Goal: Information Seeking & Learning: Learn about a topic

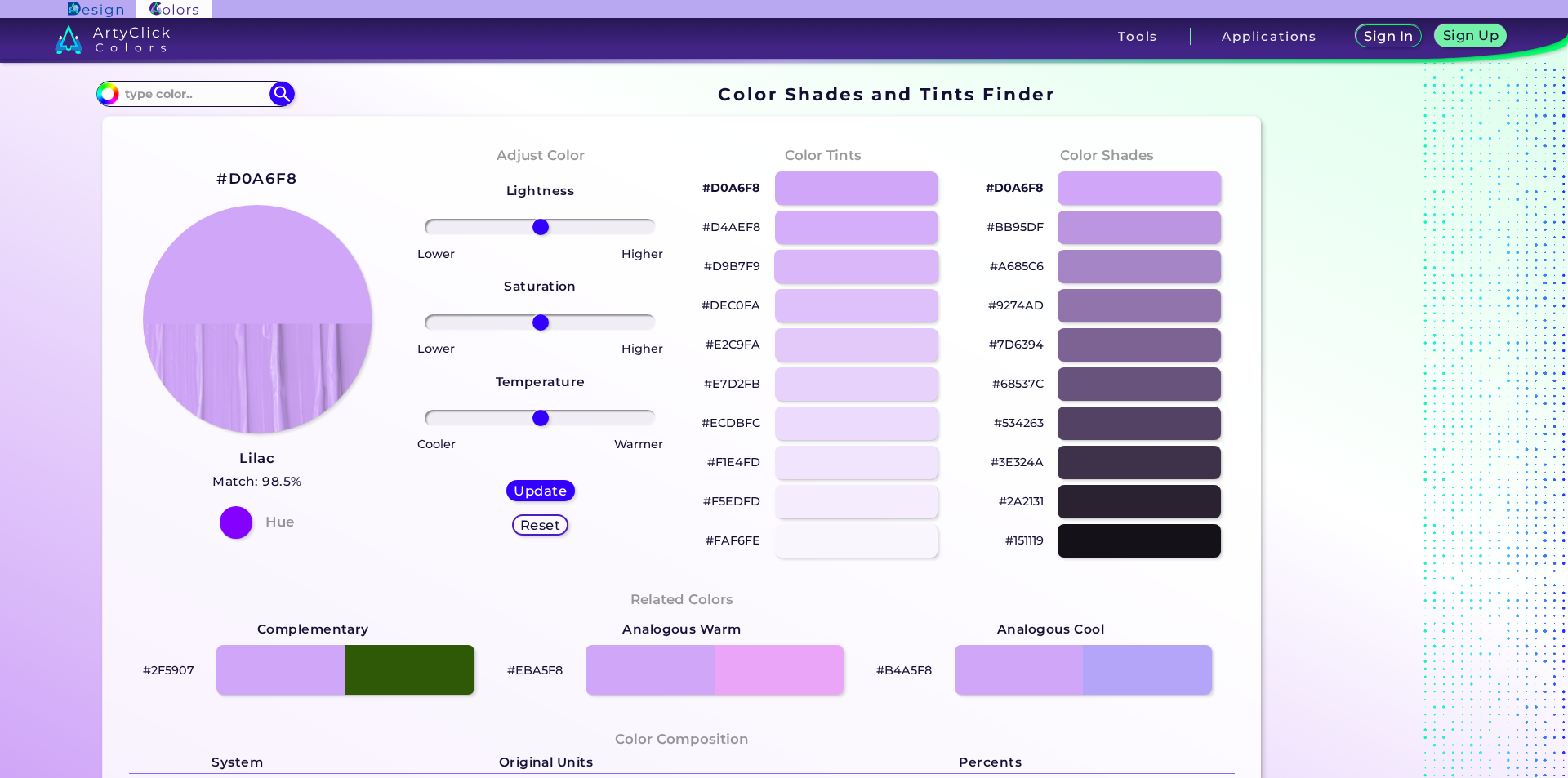
click at [882, 276] on div at bounding box center [856, 267] width 164 height 34
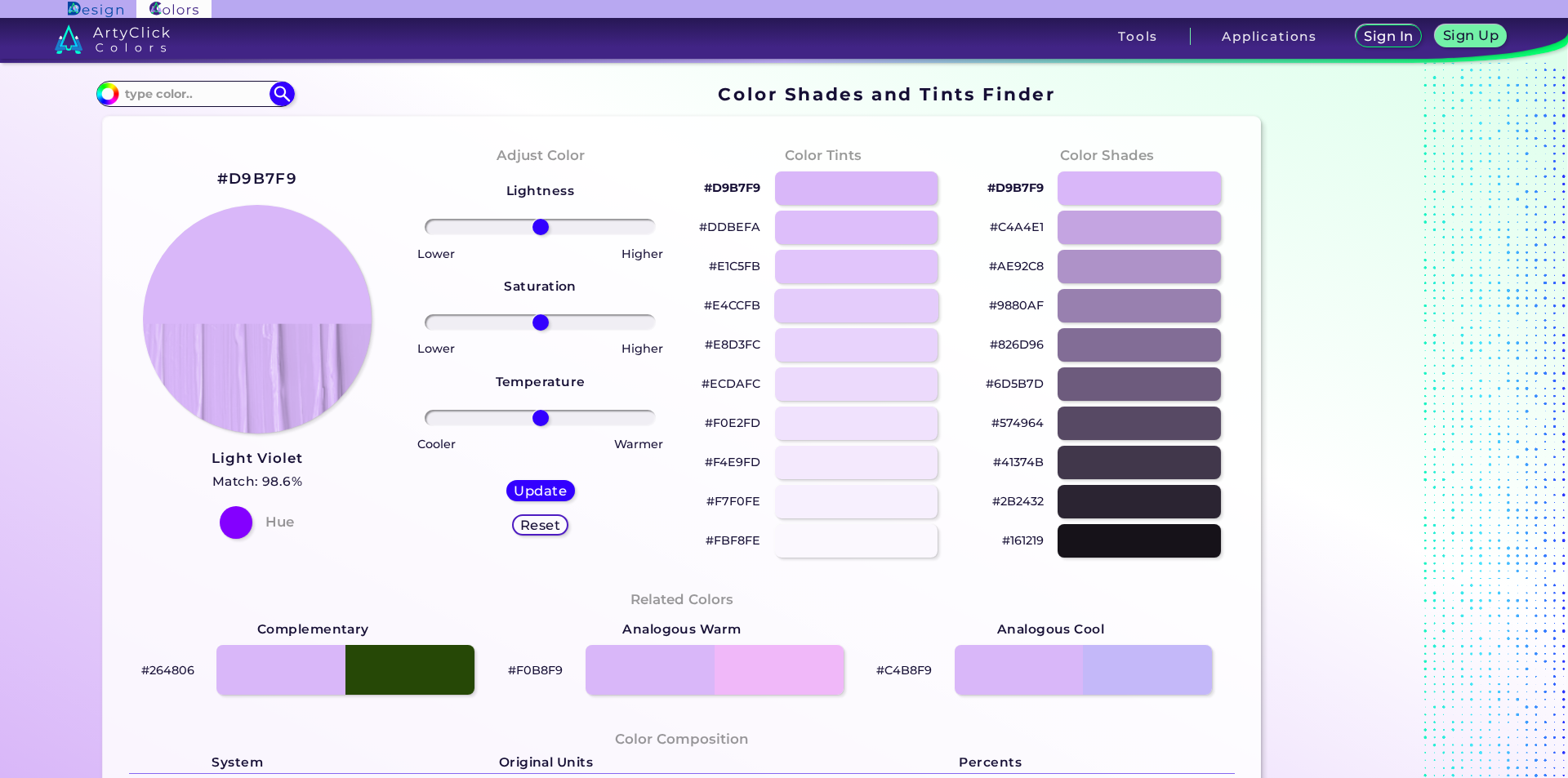
click at [877, 297] on div at bounding box center [856, 306] width 164 height 34
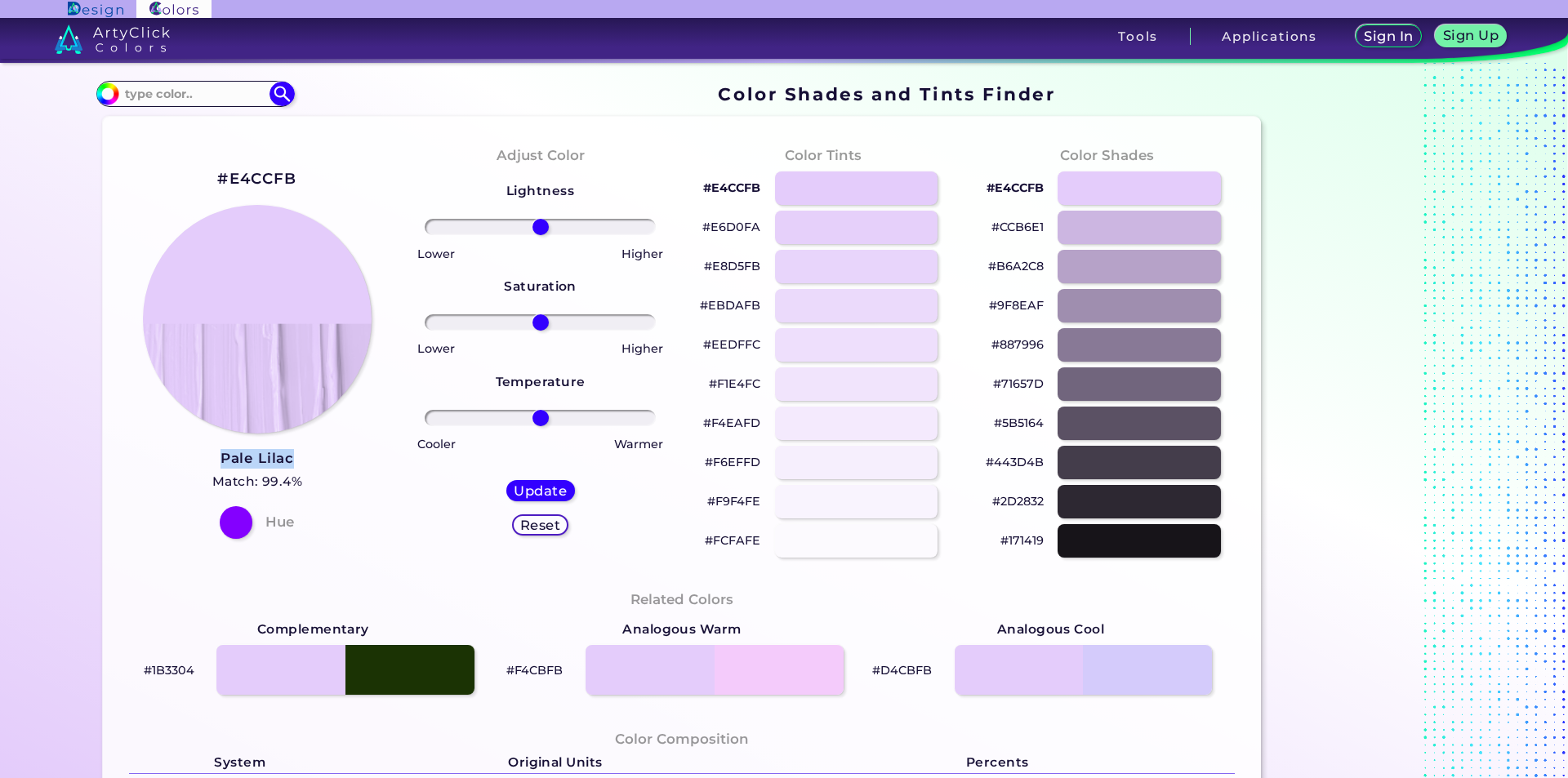
drag, startPoint x: 273, startPoint y: 461, endPoint x: 197, endPoint y: 459, distance: 76.0
click at [197, 459] on div "#E4CCFB Pale Lilac Match: 99.4% Hue" at bounding box center [257, 352] width 283 height 444
copy h3 "Pale Lilac"
click at [1147, 181] on div at bounding box center [1138, 188] width 164 height 34
click at [1139, 185] on div at bounding box center [1138, 188] width 164 height 34
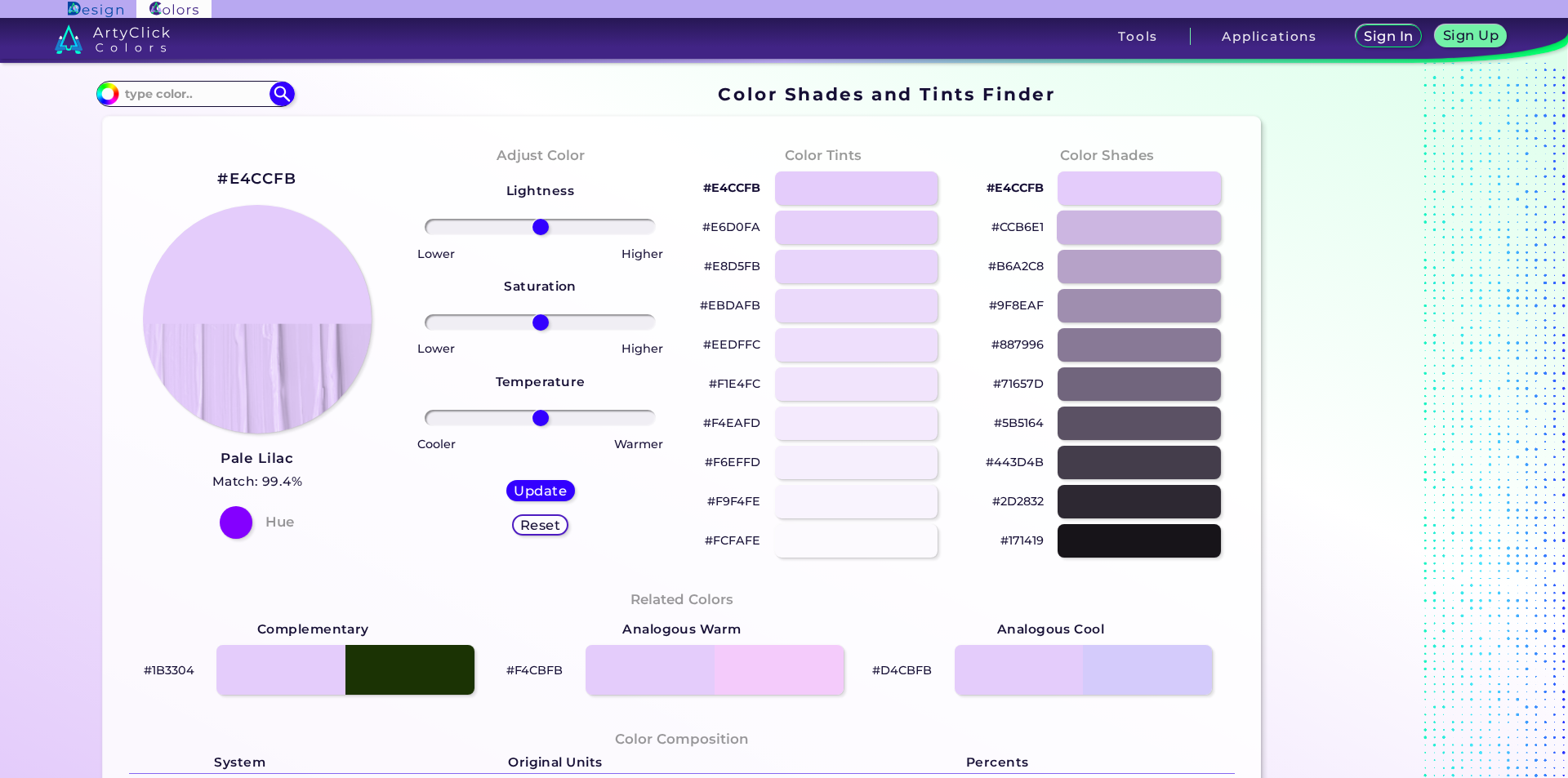
drag, startPoint x: 1155, startPoint y: 221, endPoint x: 1152, endPoint y: 239, distance: 18.2
click at [1152, 239] on div at bounding box center [1138, 227] width 164 height 34
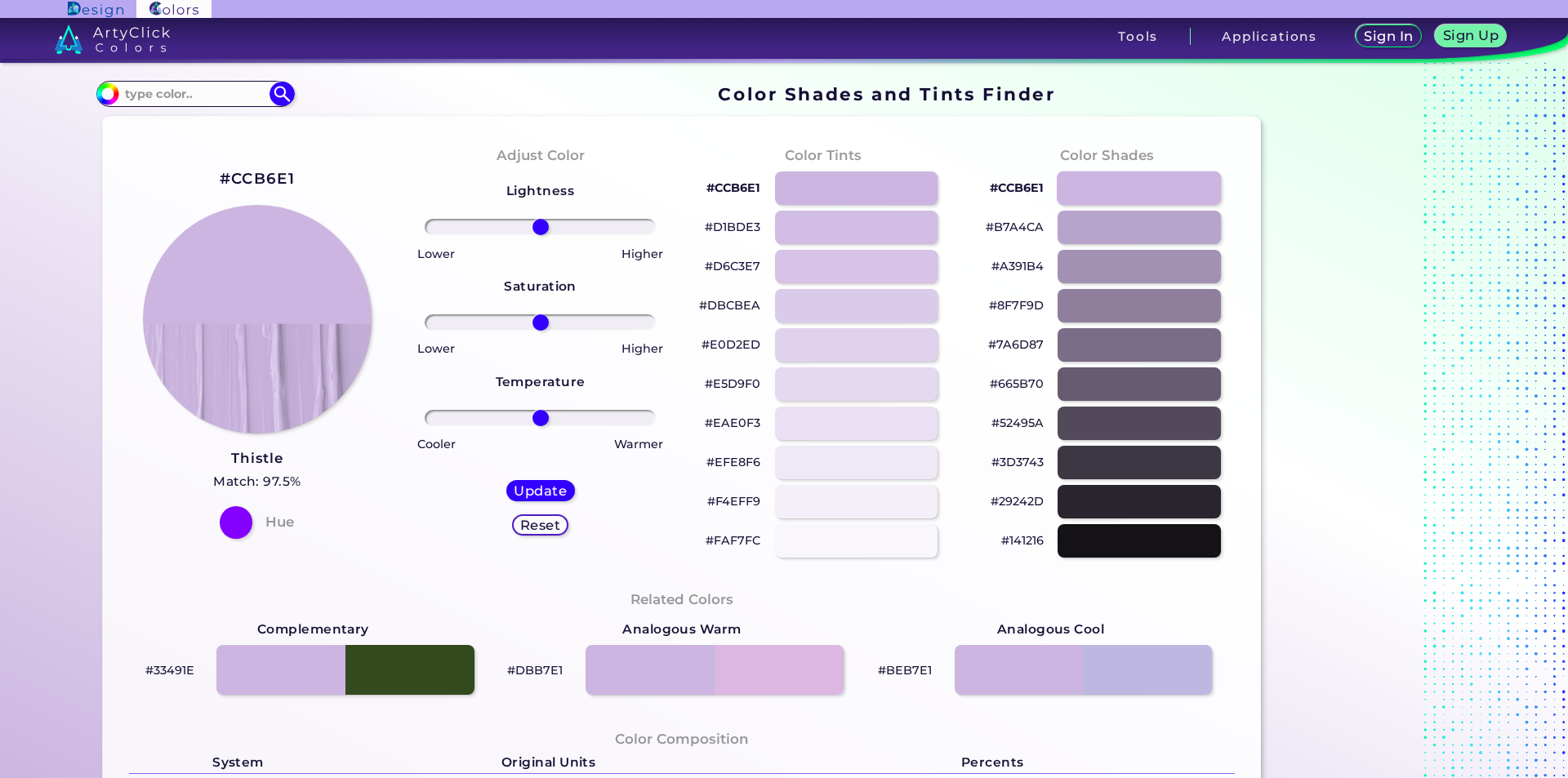
click at [1156, 188] on div at bounding box center [1138, 188] width 164 height 34
click at [824, 202] on div at bounding box center [856, 188] width 164 height 34
click at [822, 192] on div at bounding box center [856, 188] width 164 height 34
click at [826, 179] on div at bounding box center [856, 188] width 164 height 34
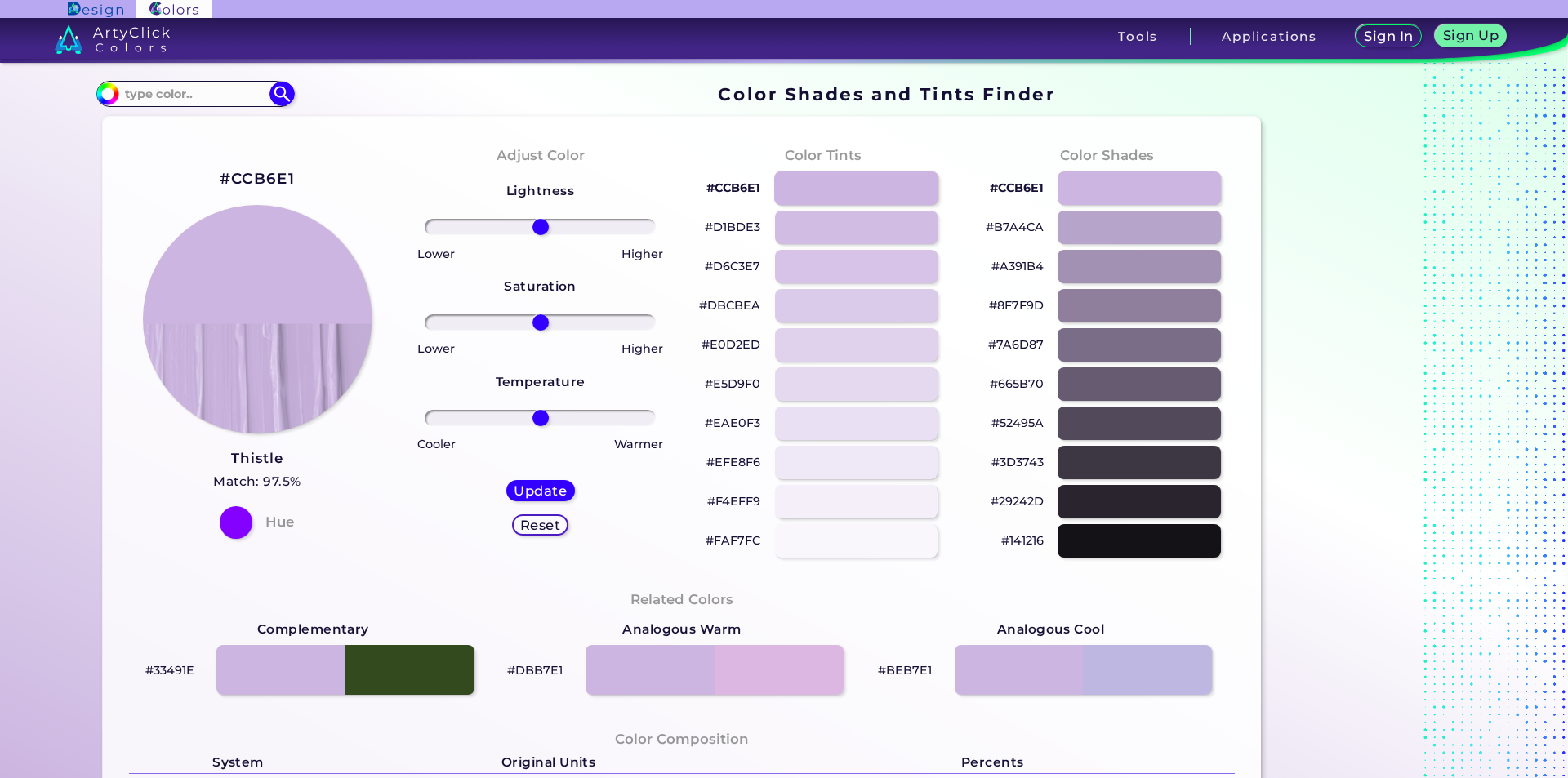
click at [826, 179] on div at bounding box center [856, 188] width 164 height 34
click at [835, 259] on div at bounding box center [856, 267] width 164 height 34
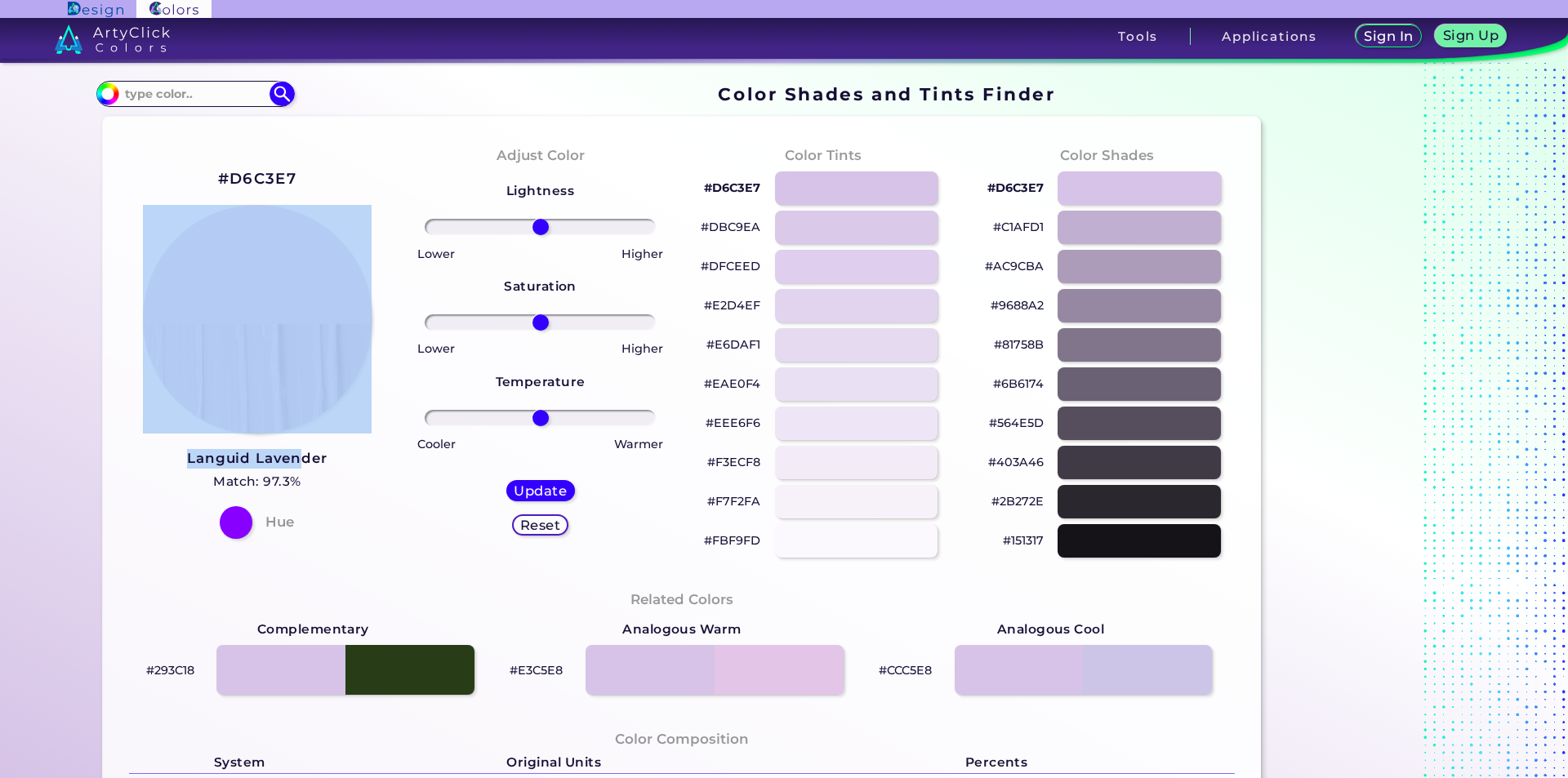
drag, startPoint x: 133, startPoint y: 462, endPoint x: 305, endPoint y: 456, distance: 172.1
click at [302, 458] on div "#D6C3E7 Languid Lavender Match: 97.3% Hue" at bounding box center [257, 352] width 283 height 444
click at [343, 453] on div "#D6C3E7 Languid Lavender Match: 97.3% Hue" at bounding box center [257, 352] width 283 height 444
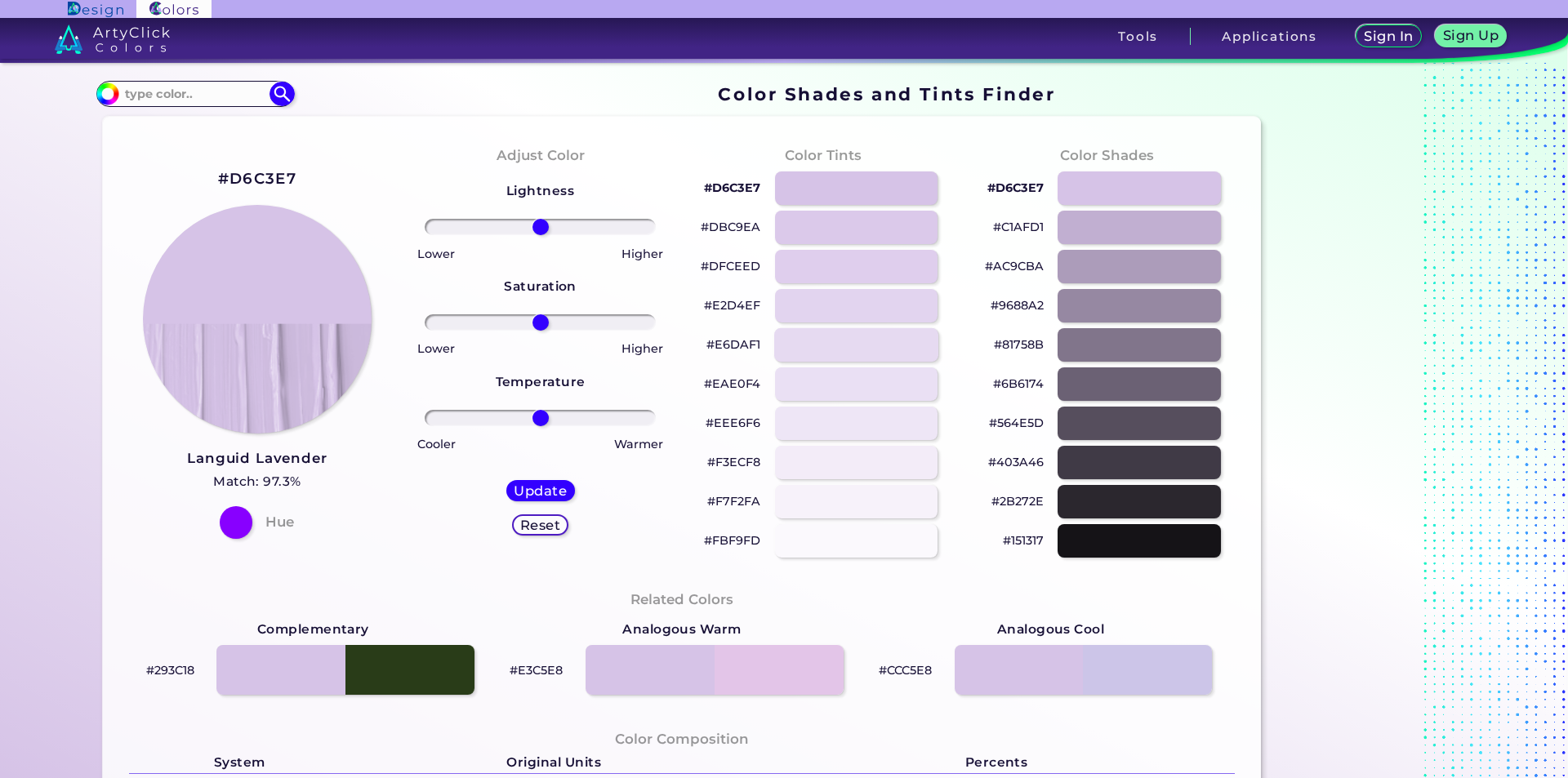
click at [865, 356] on div at bounding box center [856, 345] width 164 height 34
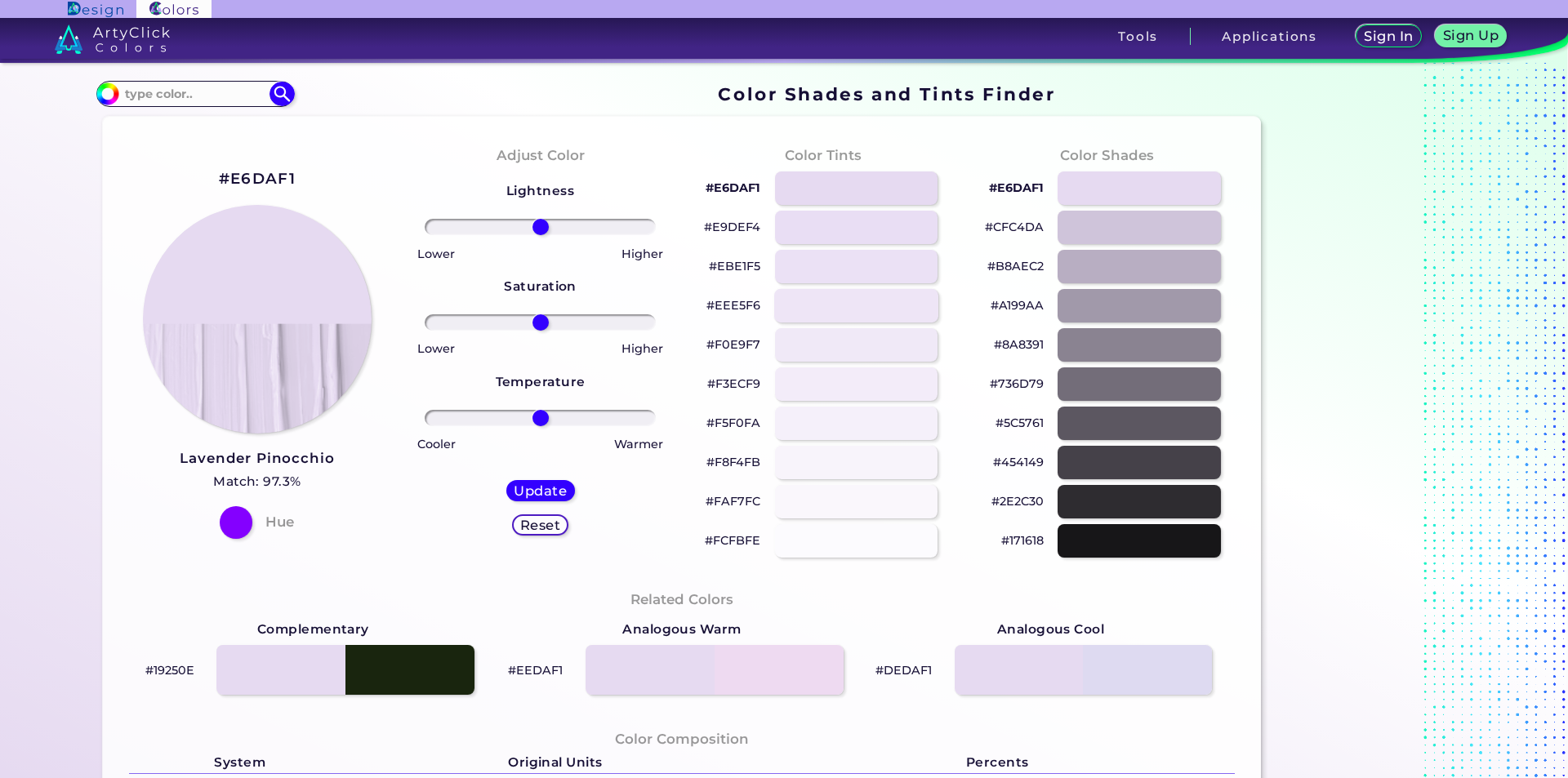
click at [845, 313] on div at bounding box center [856, 306] width 164 height 34
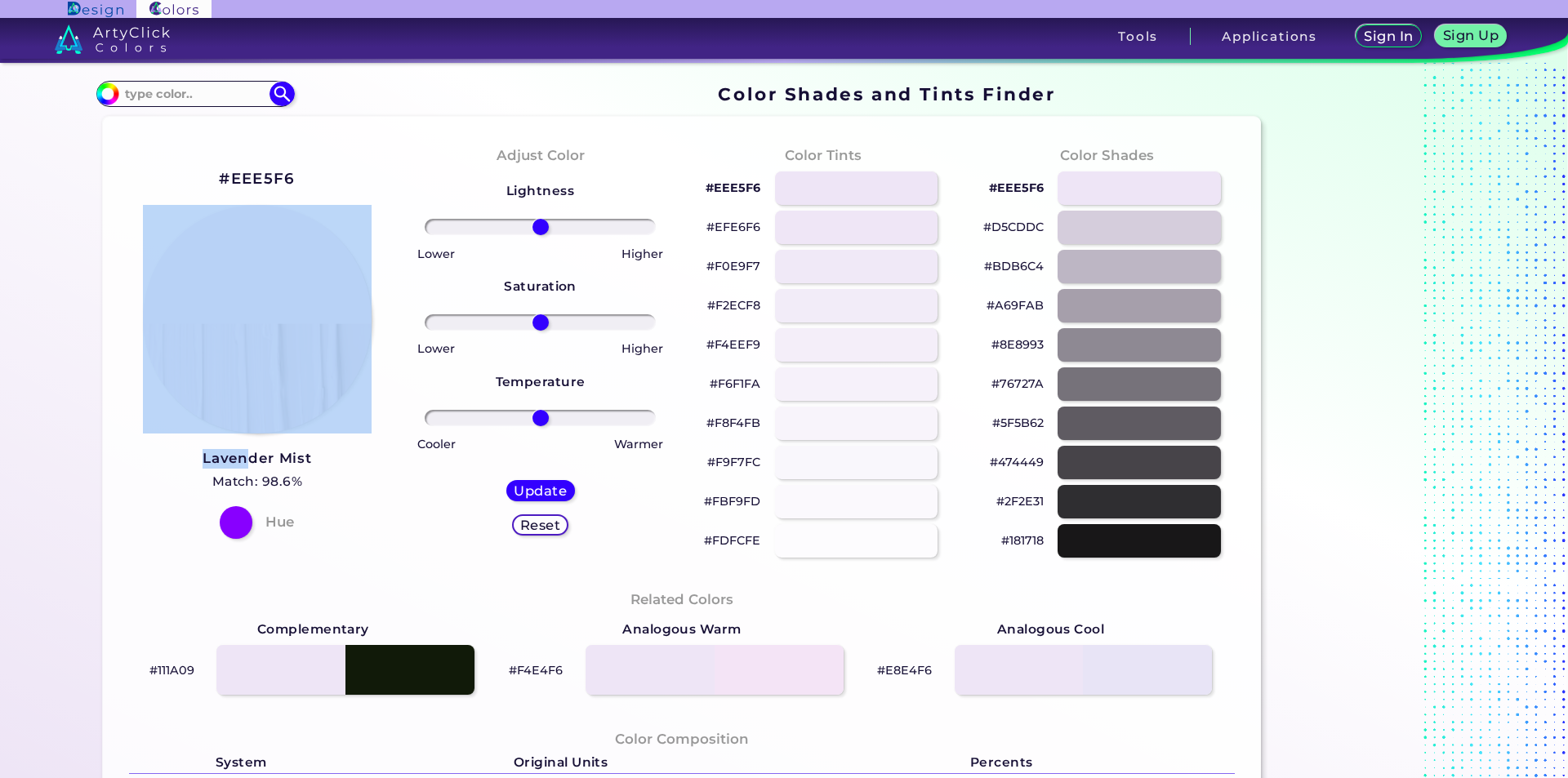
drag, startPoint x: 143, startPoint y: 464, endPoint x: 243, endPoint y: 450, distance: 101.0
click at [243, 450] on div "#EEE5F6 Lavender Mist Match: 98.6% Hue" at bounding box center [257, 352] width 283 height 444
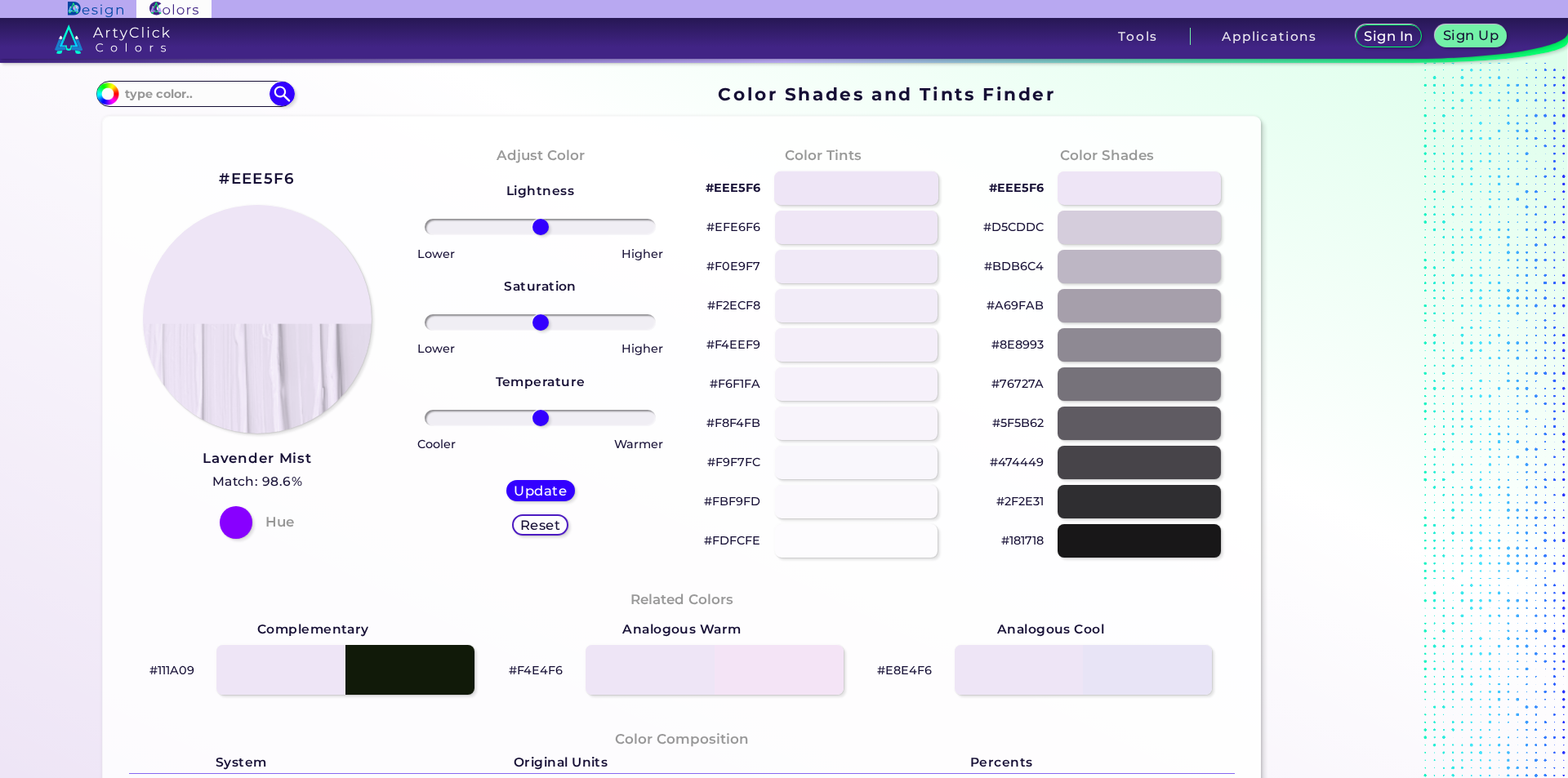
click at [838, 189] on div at bounding box center [856, 188] width 164 height 34
click at [864, 180] on div at bounding box center [856, 188] width 164 height 34
type input "#eee5f6"
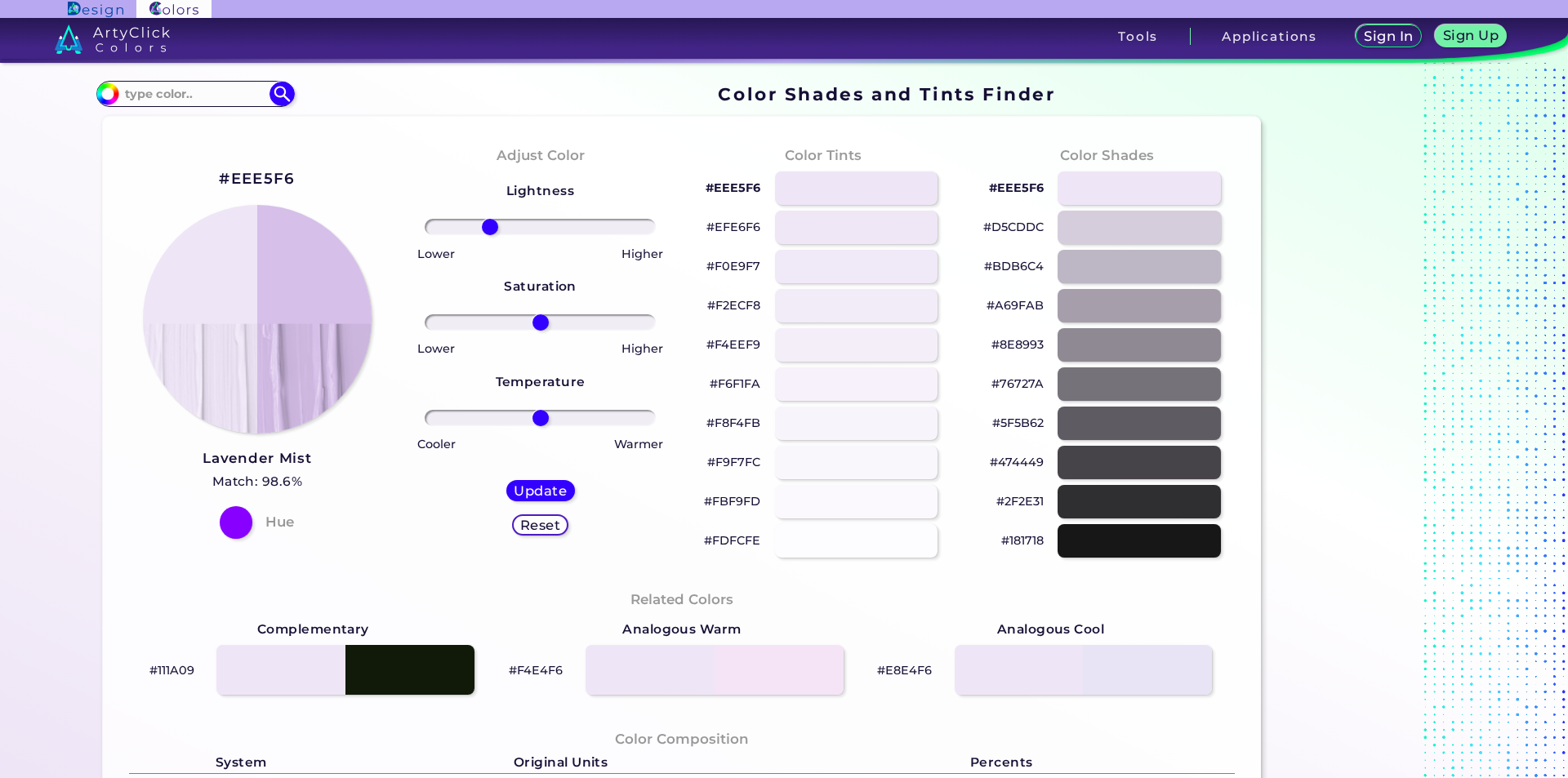
drag, startPoint x: 538, startPoint y: 226, endPoint x: 484, endPoint y: 235, distance: 54.7
type input "-48"
click at [485, 235] on input "range" at bounding box center [540, 226] width 231 height 16
drag, startPoint x: 536, startPoint y: 314, endPoint x: 494, endPoint y: 326, distance: 43.7
click at [494, 326] on div at bounding box center [540, 322] width 257 height 19
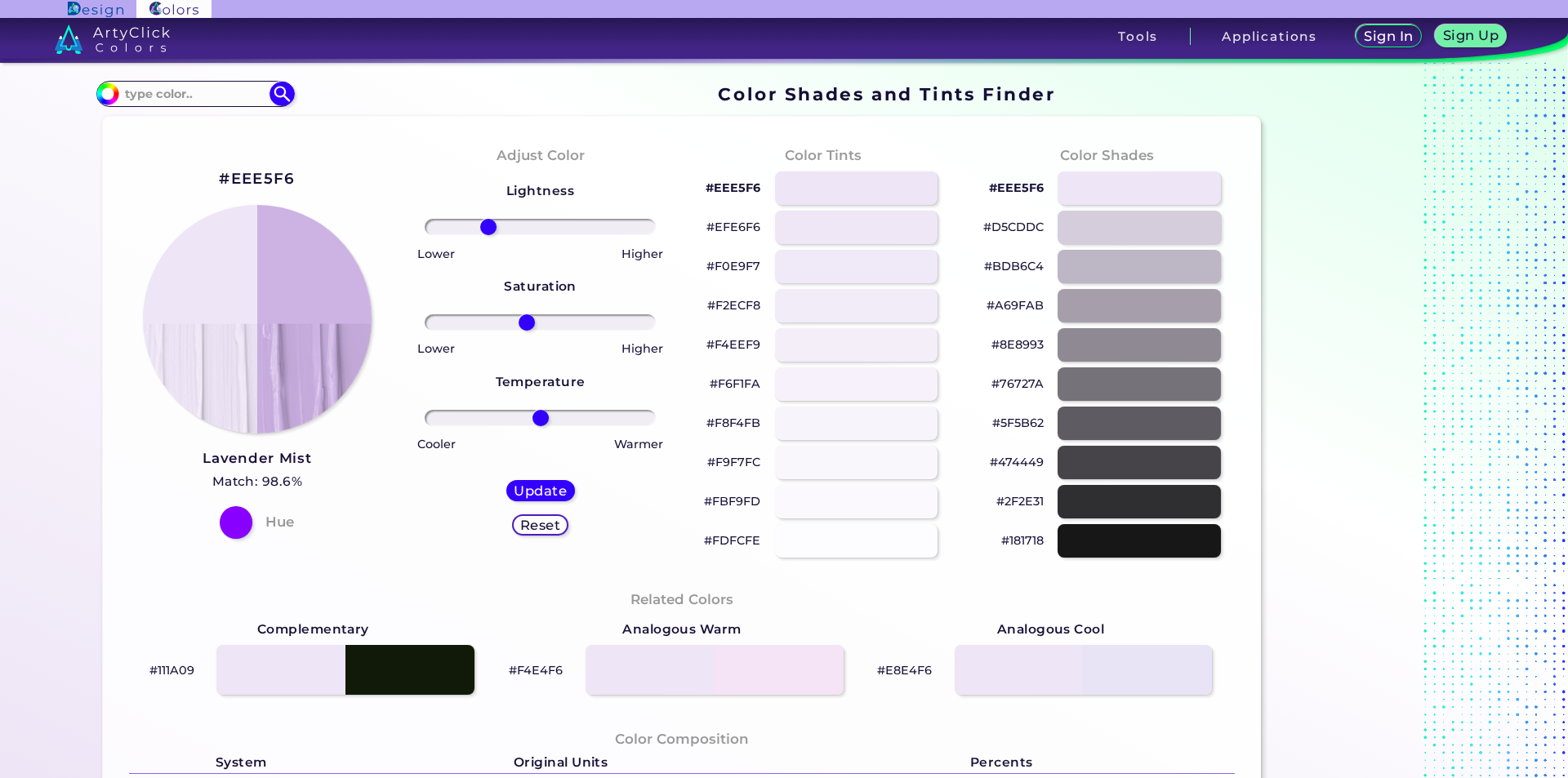
drag, startPoint x: 547, startPoint y: 323, endPoint x: 522, endPoint y: 327, distance: 25.3
type input "-13"
click at [522, 325] on input "range" at bounding box center [540, 322] width 231 height 16
drag, startPoint x: 545, startPoint y: 415, endPoint x: 521, endPoint y: 421, distance: 24.7
type input "-14"
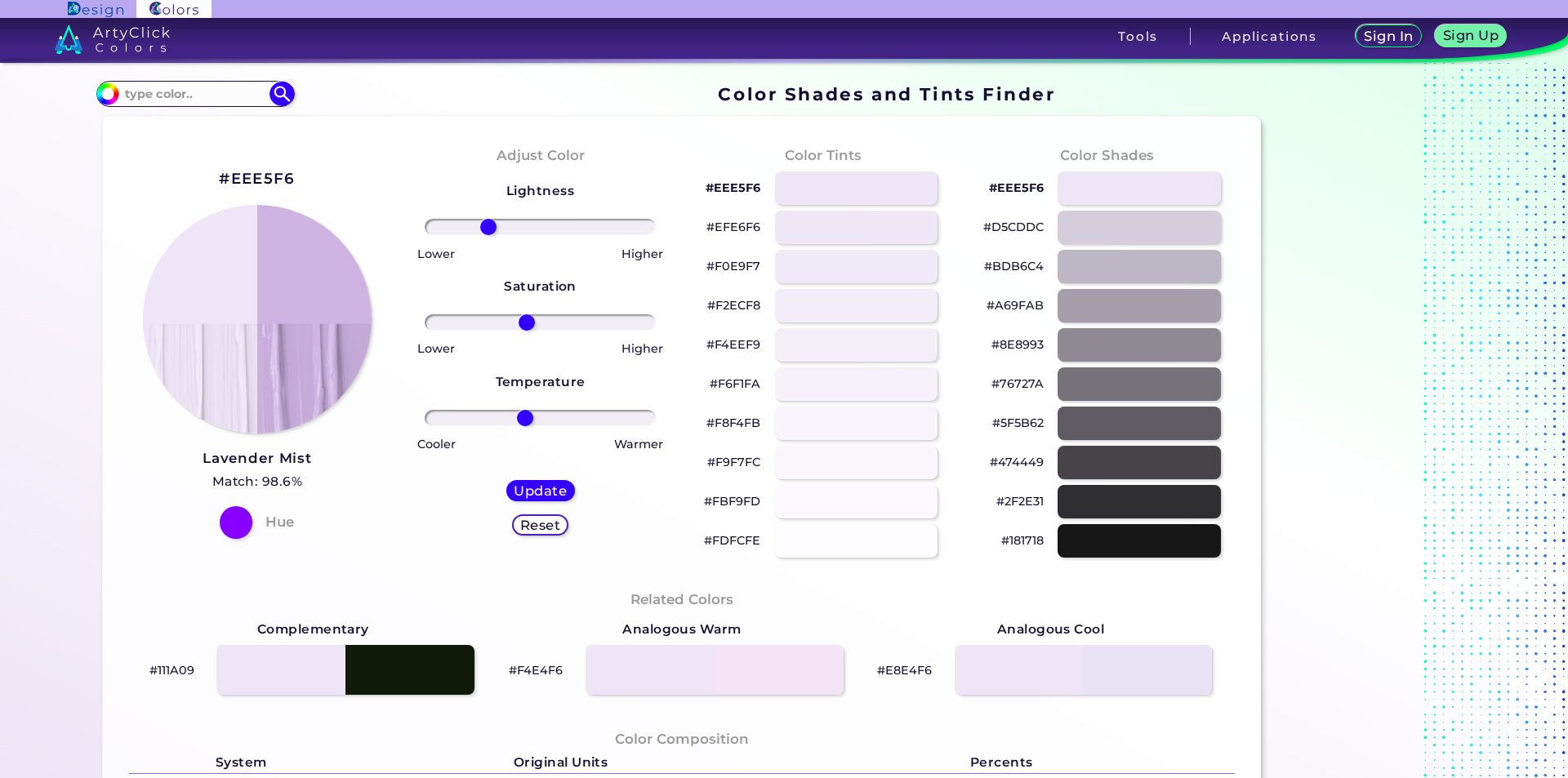
click at [521, 421] on input "range" at bounding box center [540, 417] width 231 height 16
click at [536, 484] on h5 "Update" at bounding box center [541, 490] width 56 height 14
type input "#cab3e3"
type input "0"
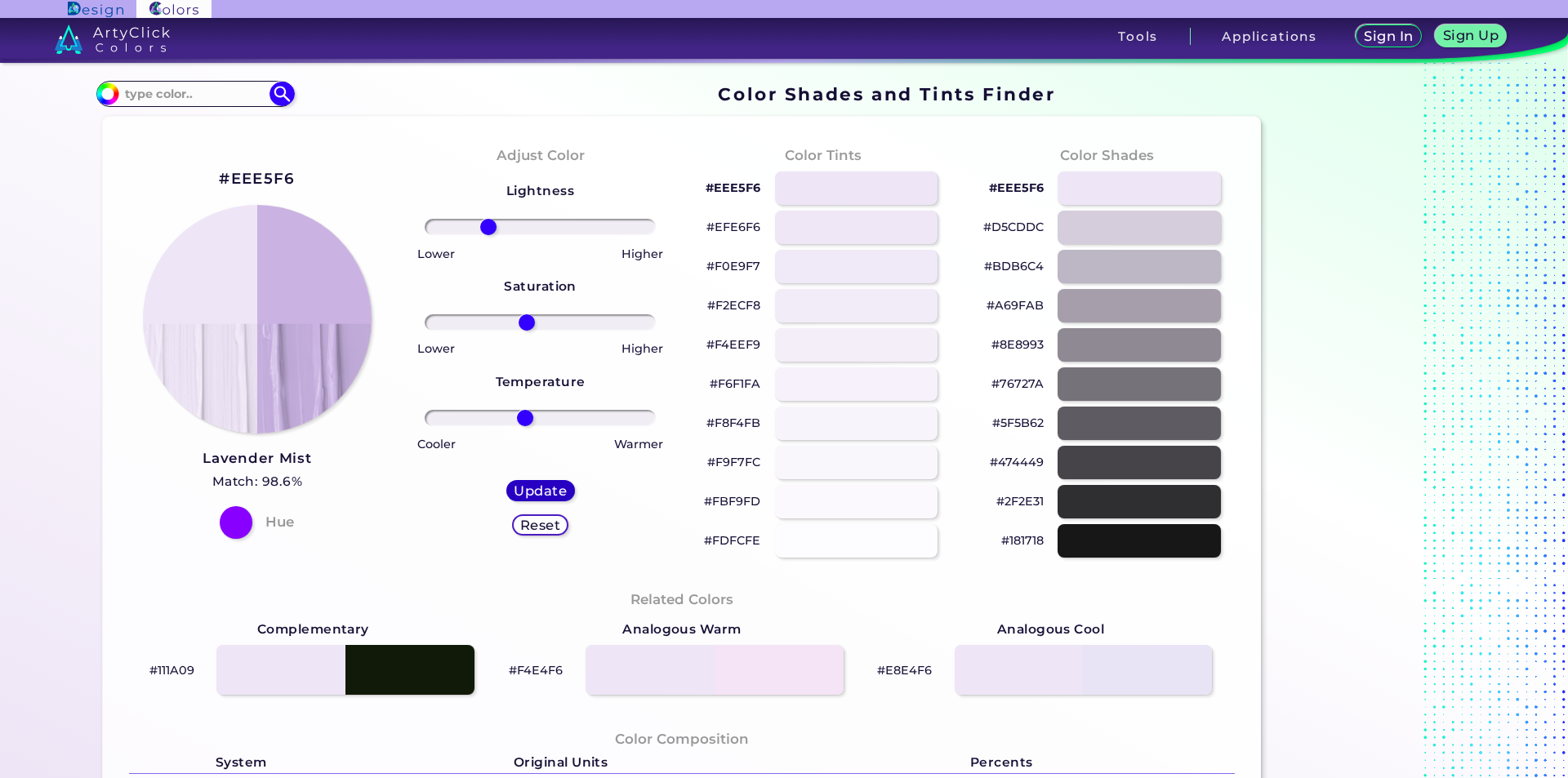
type input "0"
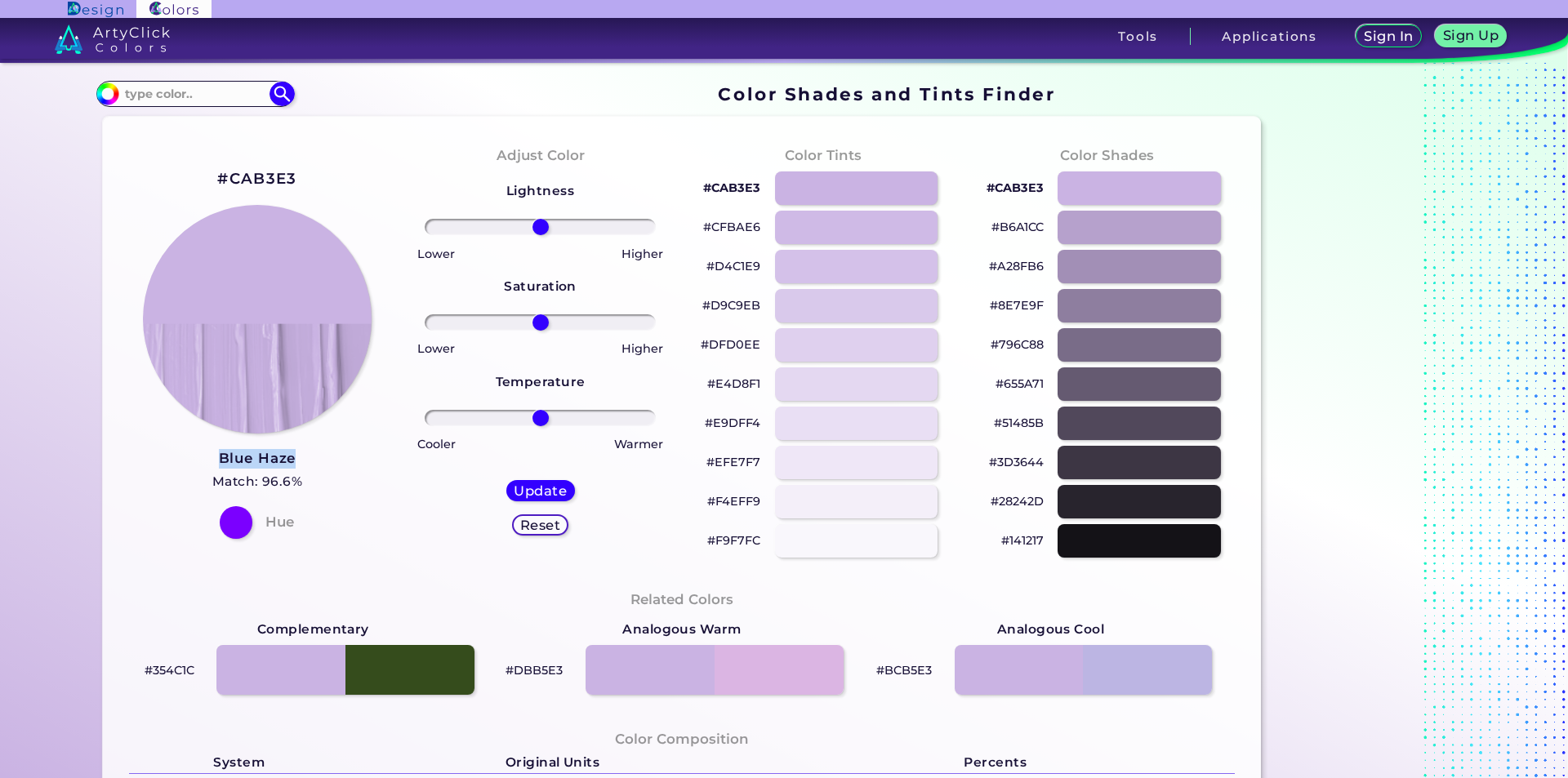
drag, startPoint x: 185, startPoint y: 459, endPoint x: 299, endPoint y: 453, distance: 114.2
click at [299, 453] on div "#CAB3E3 Blue Haze Match: 96.6% Hue" at bounding box center [257, 352] width 283 height 444
copy h3 "Blue Haze"
